Goal: Task Accomplishment & Management: Manage account settings

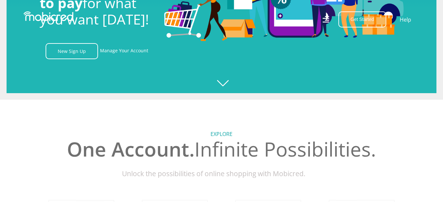
scroll to position [66, 0]
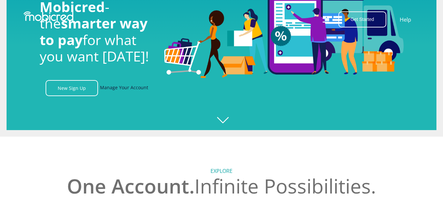
click at [128, 91] on link "Manage Your Account" at bounding box center [124, 88] width 48 height 16
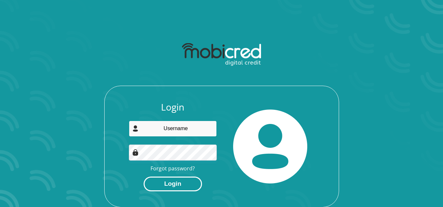
type input "bonolomodiga@gmail.com"
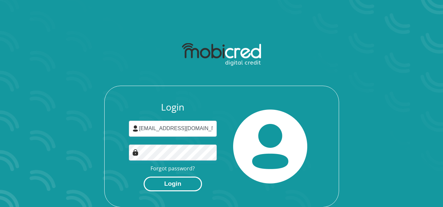
click at [182, 185] on button "Login" at bounding box center [173, 184] width 58 height 15
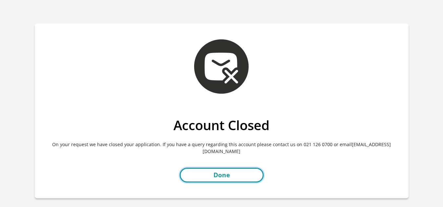
click at [212, 168] on link "Done" at bounding box center [222, 175] width 84 height 15
